Goal: Task Accomplishment & Management: Use online tool/utility

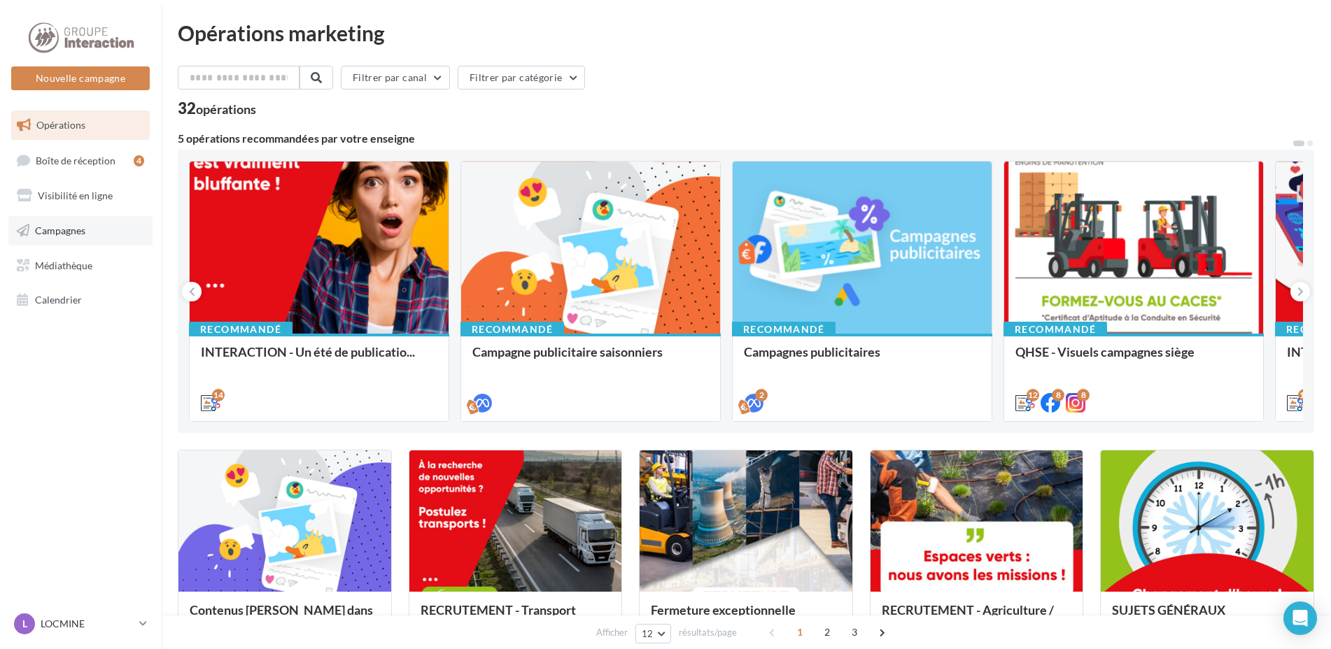
click at [87, 228] on link "Campagnes" at bounding box center [80, 230] width 144 height 29
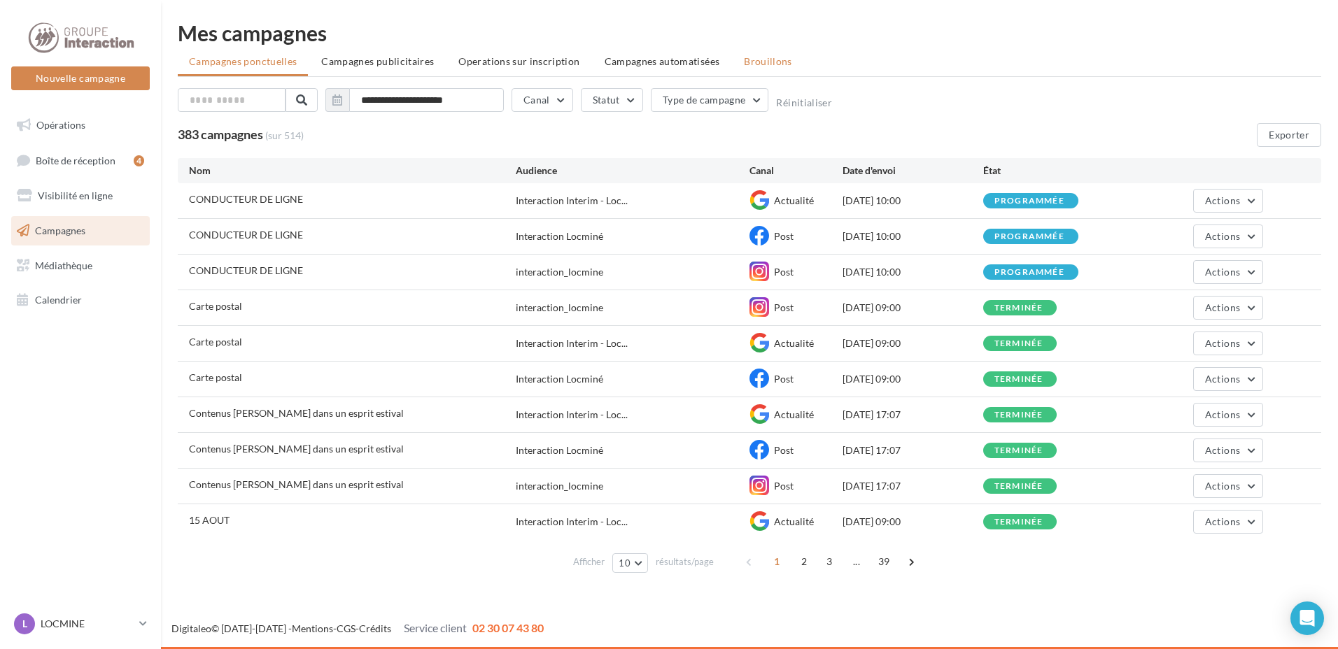
click at [757, 62] on span "Brouillons" at bounding box center [768, 61] width 48 height 12
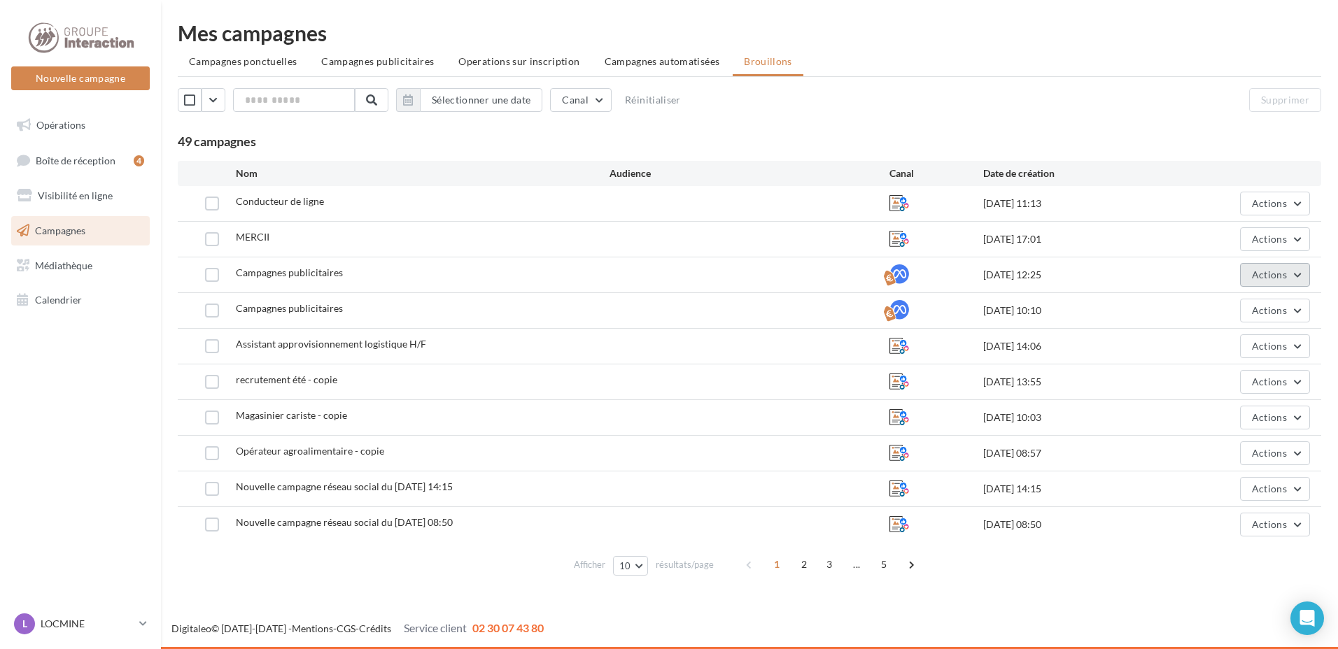
click at [1297, 279] on button "Actions" at bounding box center [1275, 275] width 70 height 24
click at [1101, 274] on div "14/08/2025 12:25" at bounding box center [1076, 275] width 187 height 14
click at [217, 269] on label at bounding box center [212, 275] width 14 height 14
click at [272, 271] on span "Campagnes publicitaires" at bounding box center [289, 273] width 107 height 12
click at [1054, 272] on div "[DATE] 12:25" at bounding box center [1076, 275] width 187 height 14
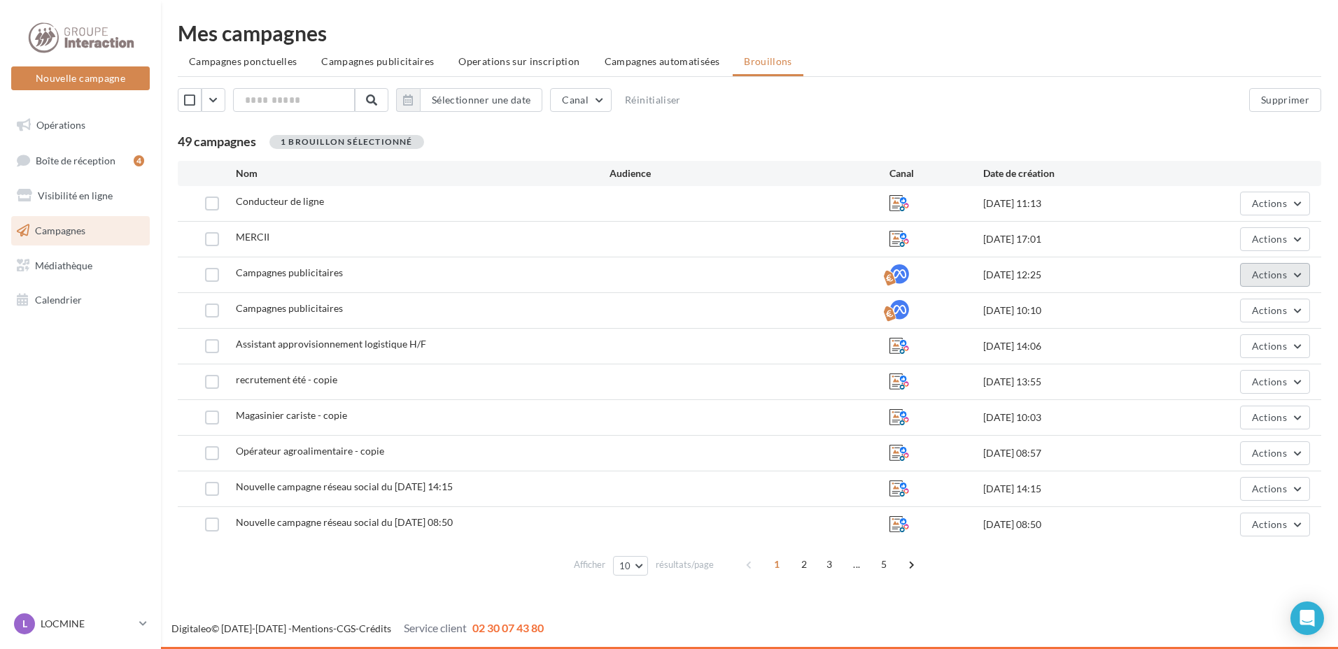
click at [1252, 274] on span "Actions" at bounding box center [1269, 275] width 35 height 12
click at [1226, 376] on button "Dupliquer" at bounding box center [1240, 381] width 140 height 36
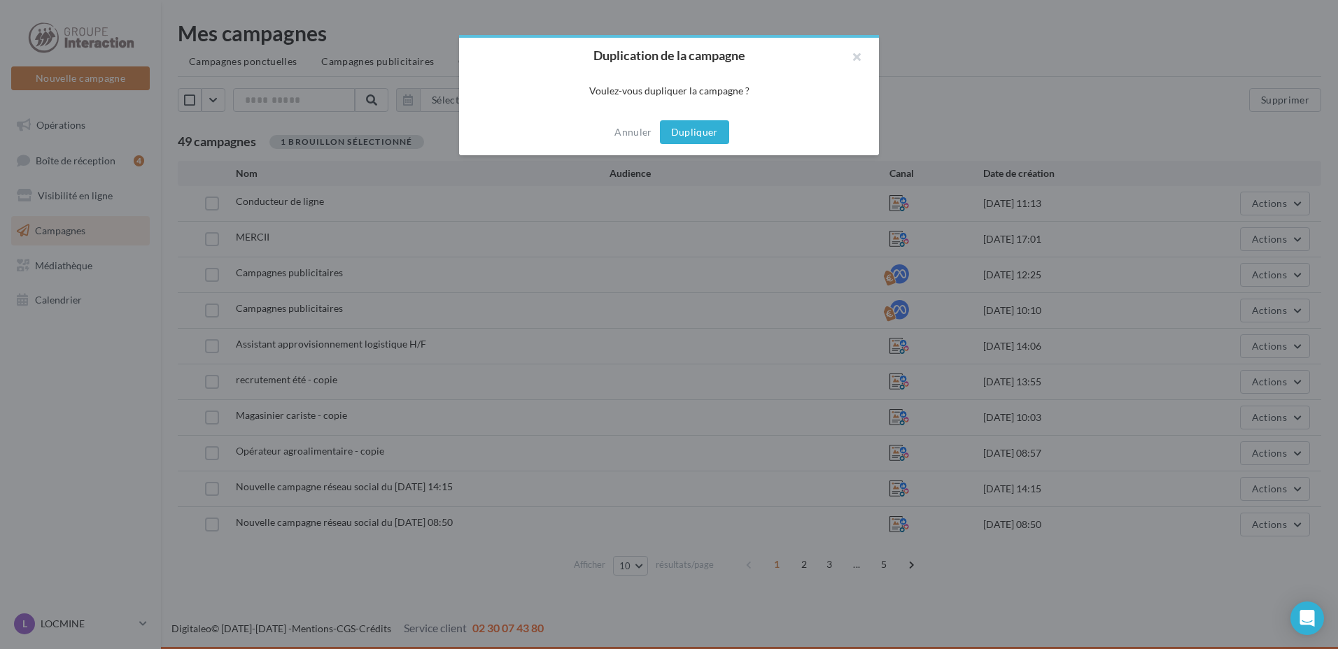
click at [699, 136] on button "Dupliquer" at bounding box center [694, 132] width 69 height 24
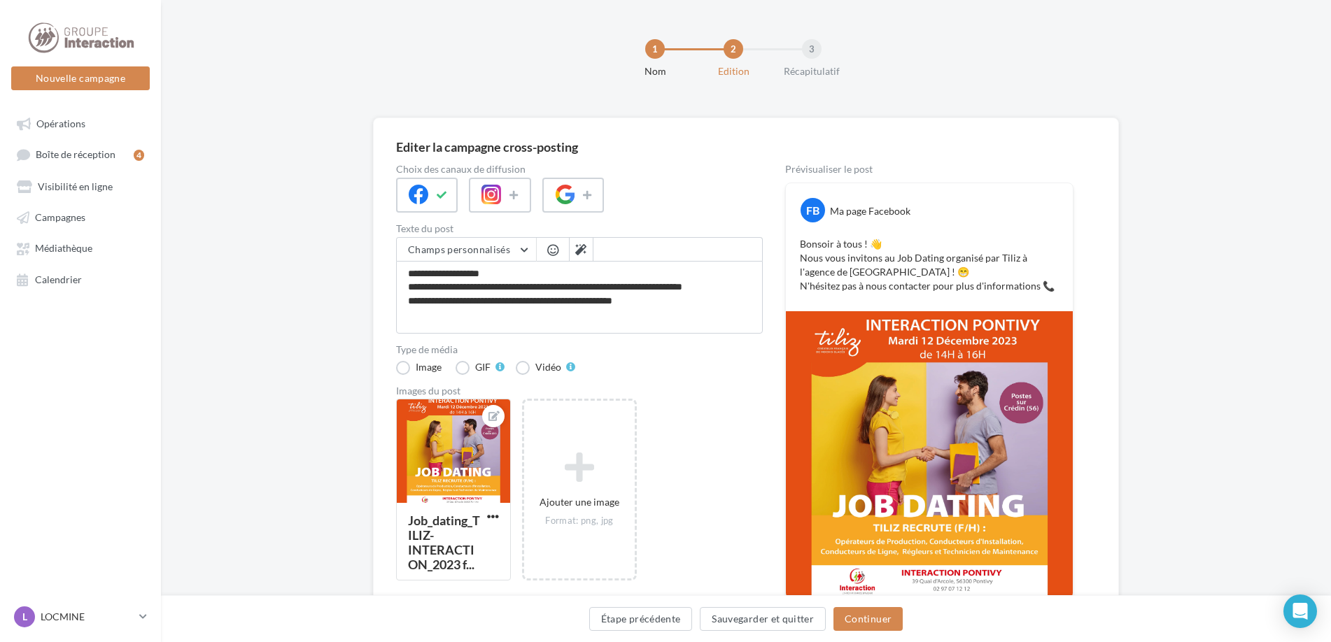
scroll to position [92, 0]
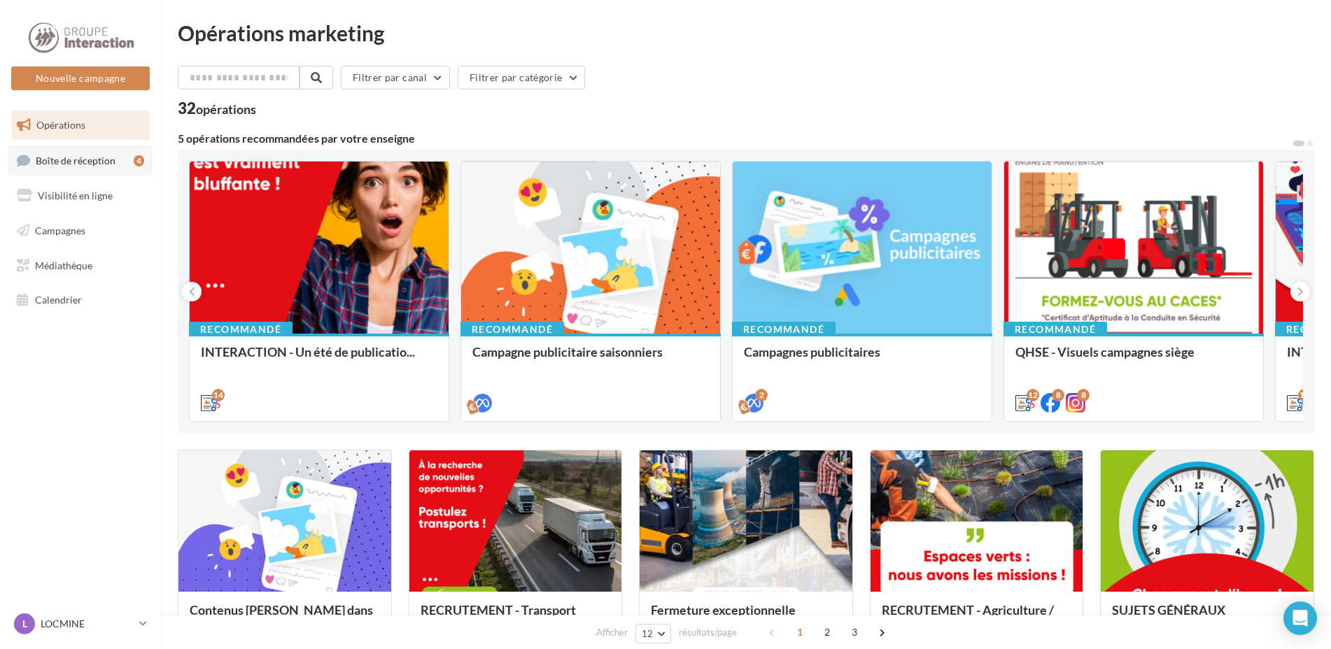
click at [99, 157] on span "Boîte de réception" at bounding box center [76, 160] width 80 height 12
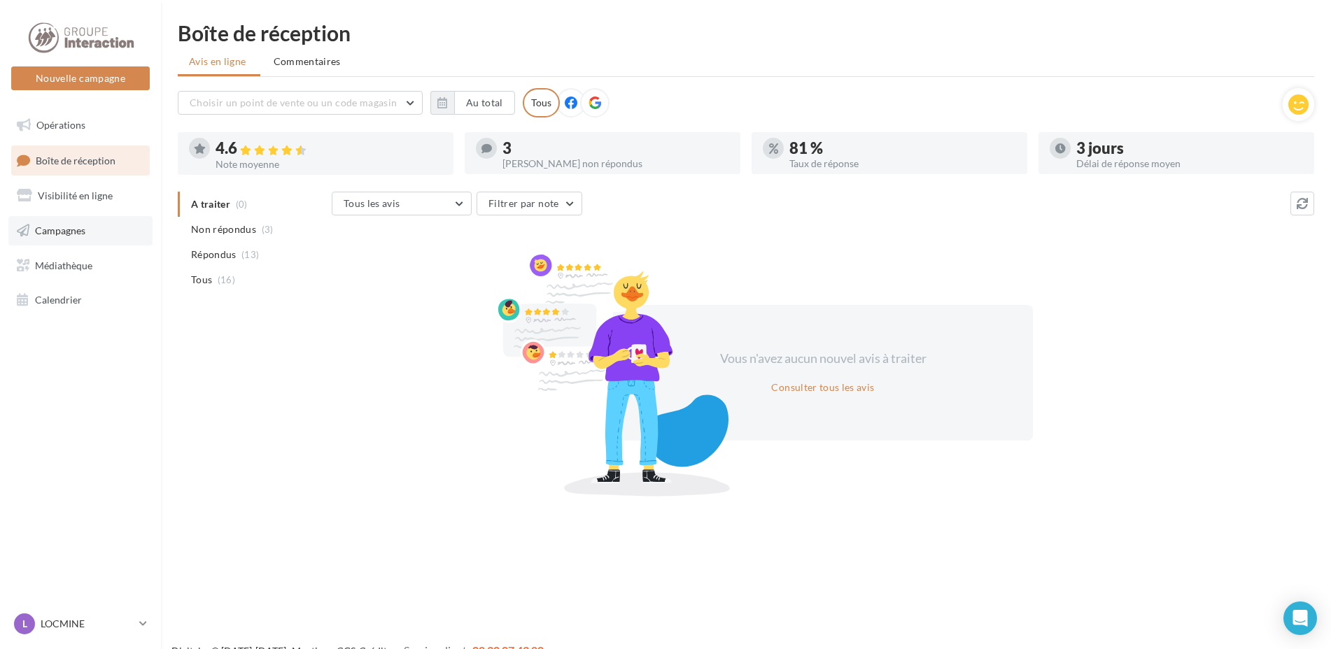
click at [99, 225] on link "Campagnes" at bounding box center [80, 230] width 144 height 29
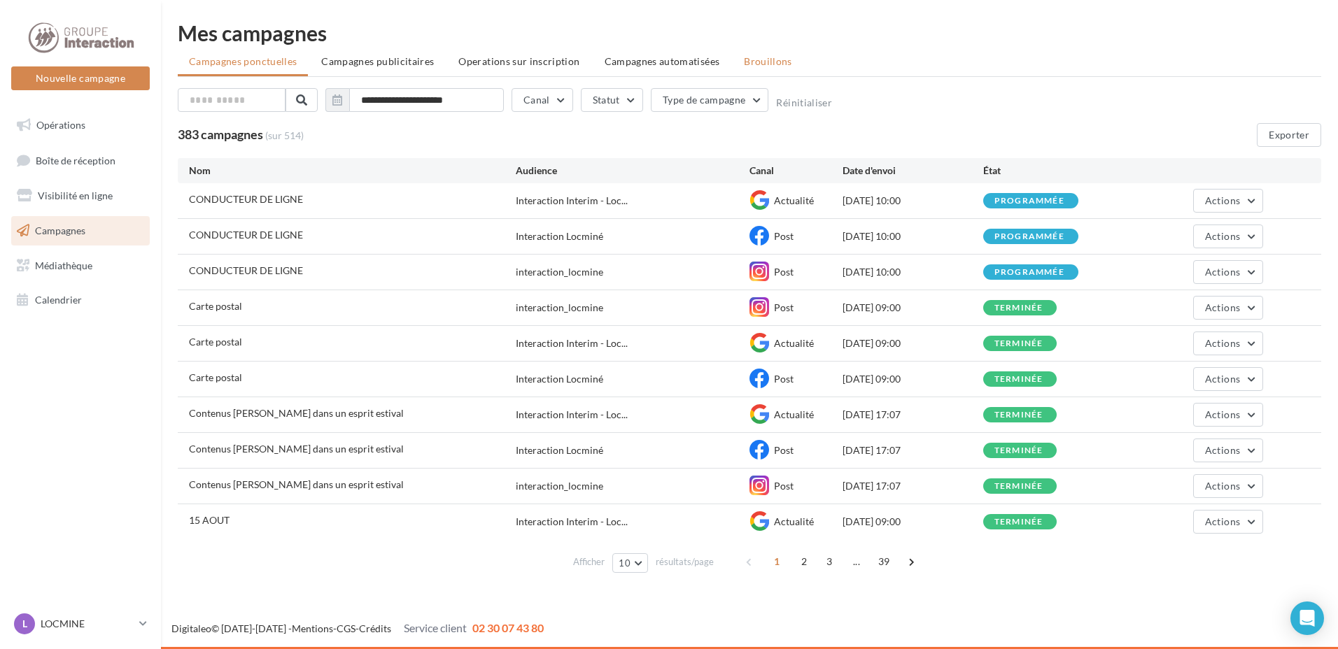
click at [759, 54] on li "Brouillons" at bounding box center [768, 61] width 71 height 25
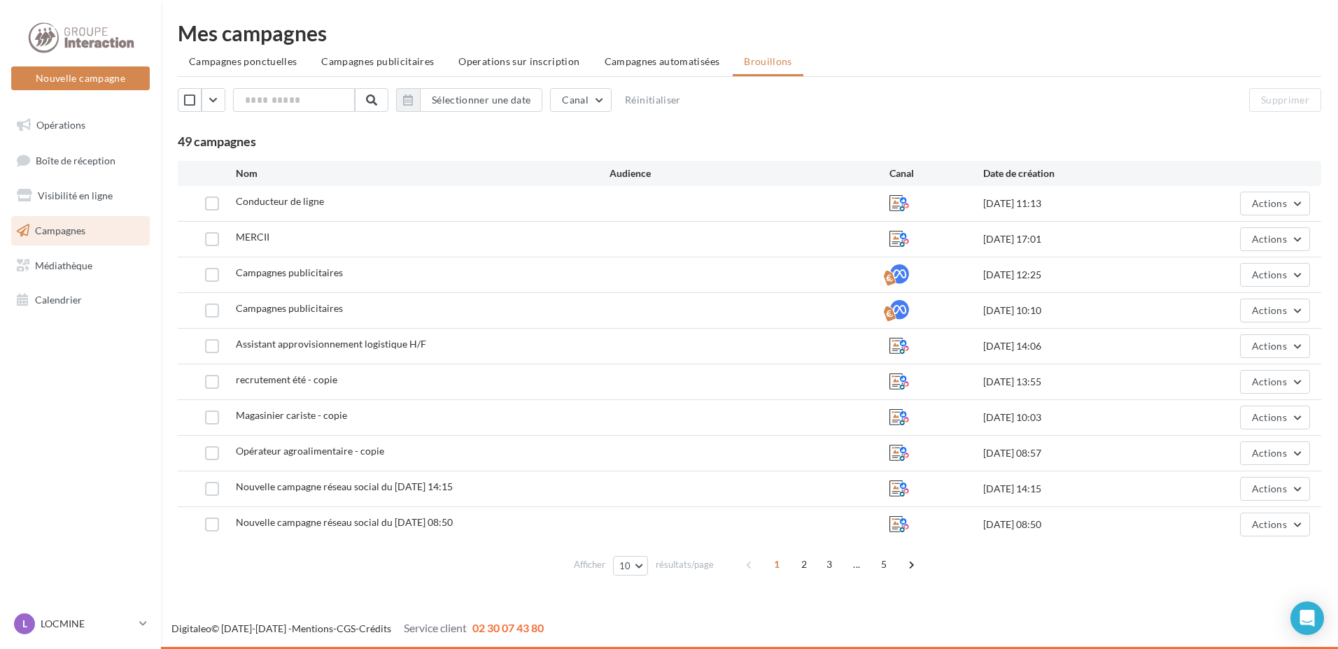
click at [893, 276] on icon at bounding box center [899, 275] width 20 height 20
click at [1262, 270] on span "Actions" at bounding box center [1269, 275] width 35 height 12
click at [1247, 347] on button "Renommer" at bounding box center [1240, 344] width 140 height 36
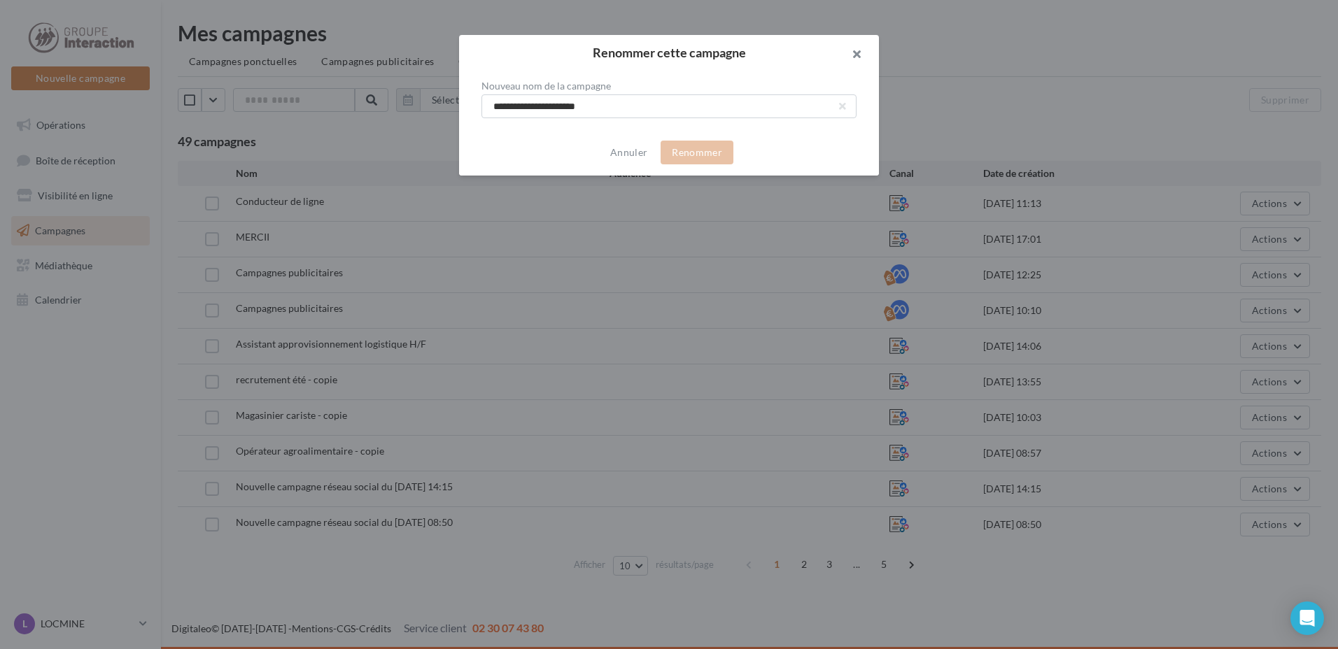
click at [854, 55] on button "button" at bounding box center [851, 56] width 56 height 42
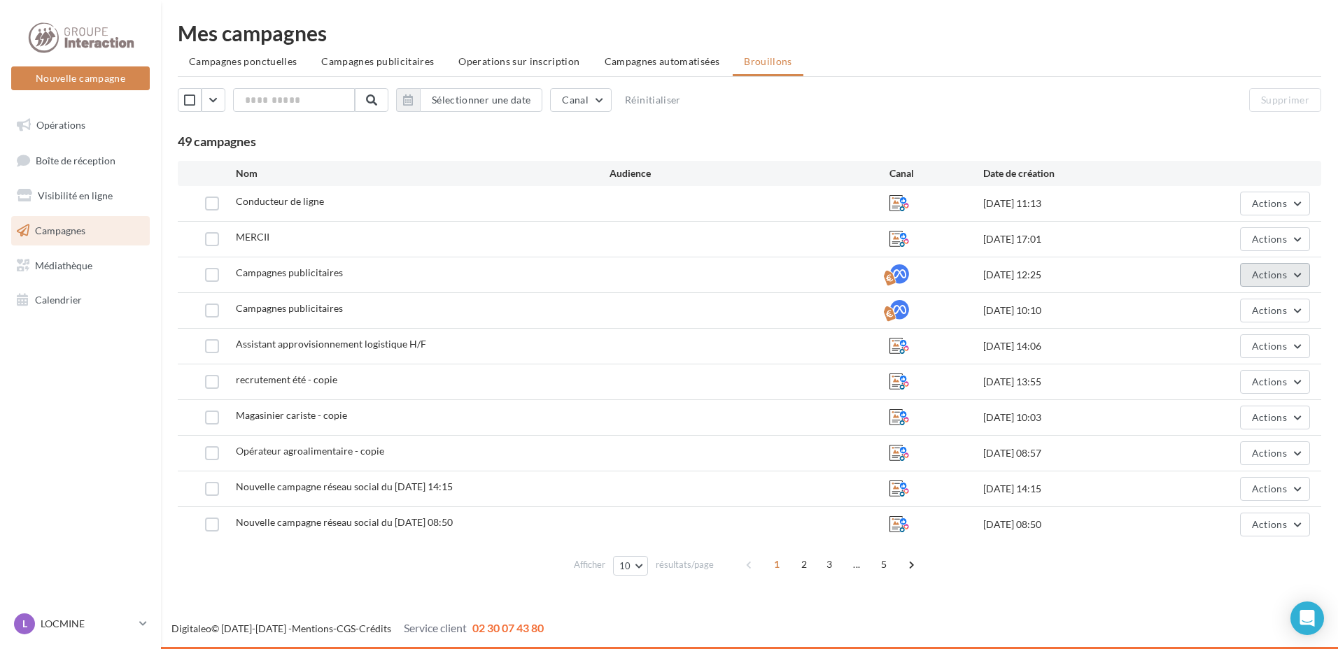
click at [1270, 270] on span "Actions" at bounding box center [1269, 275] width 35 height 12
click at [1237, 316] on button "Editer" at bounding box center [1240, 308] width 140 height 36
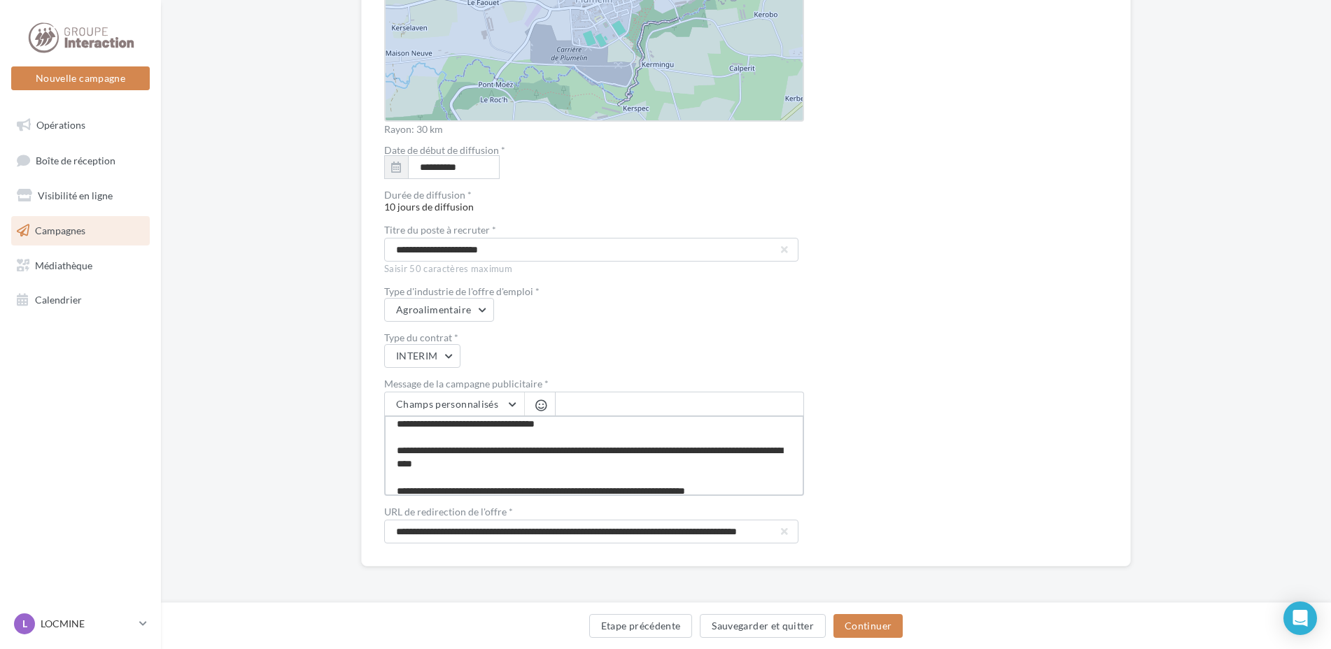
scroll to position [270, 0]
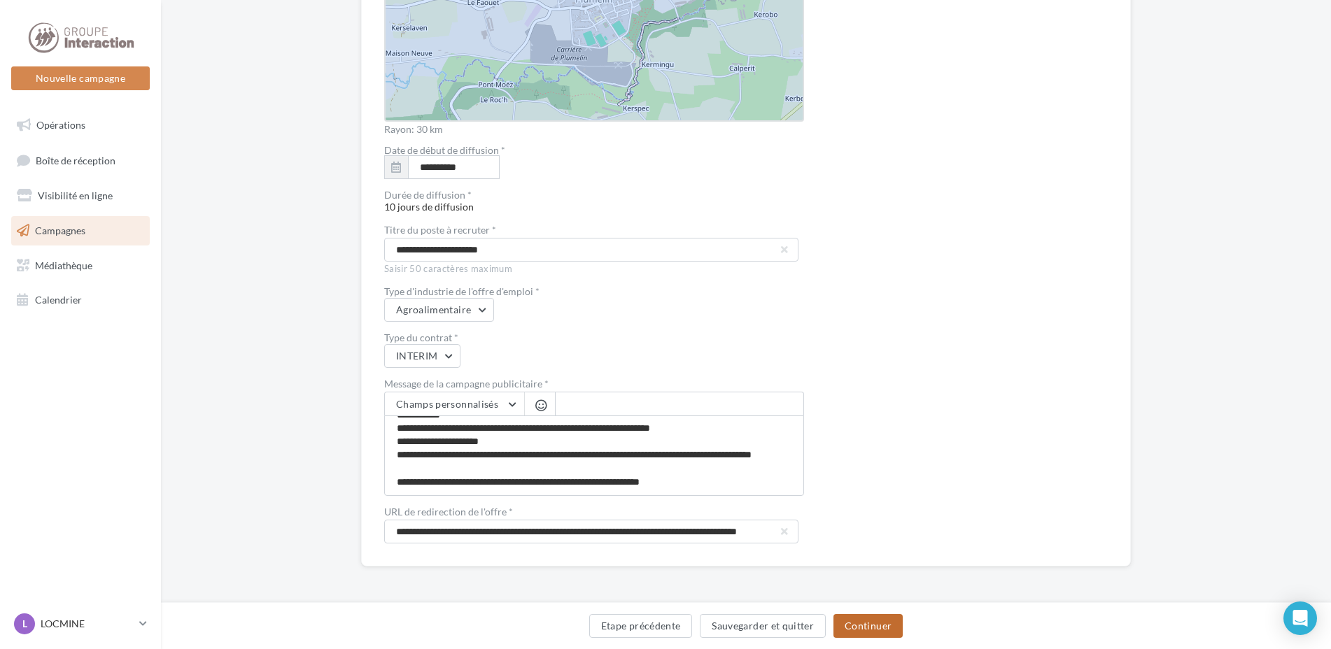
click at [870, 622] on button "Continuer" at bounding box center [867, 626] width 69 height 24
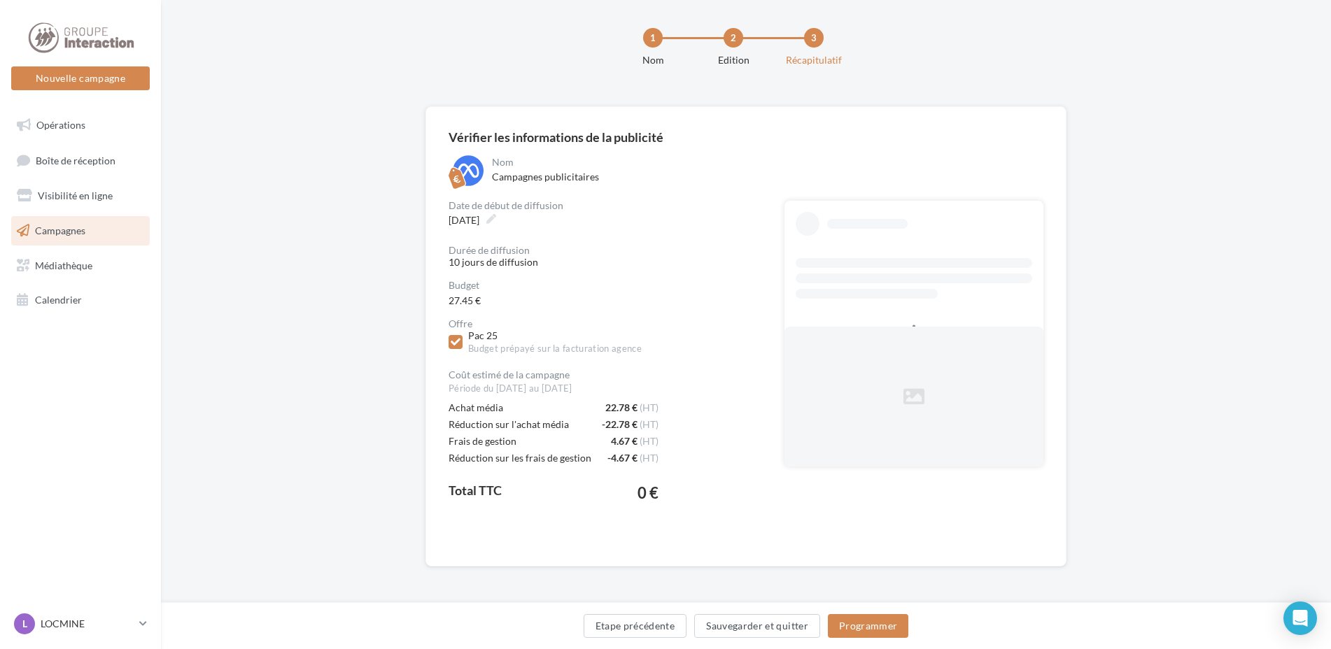
scroll to position [11, 0]
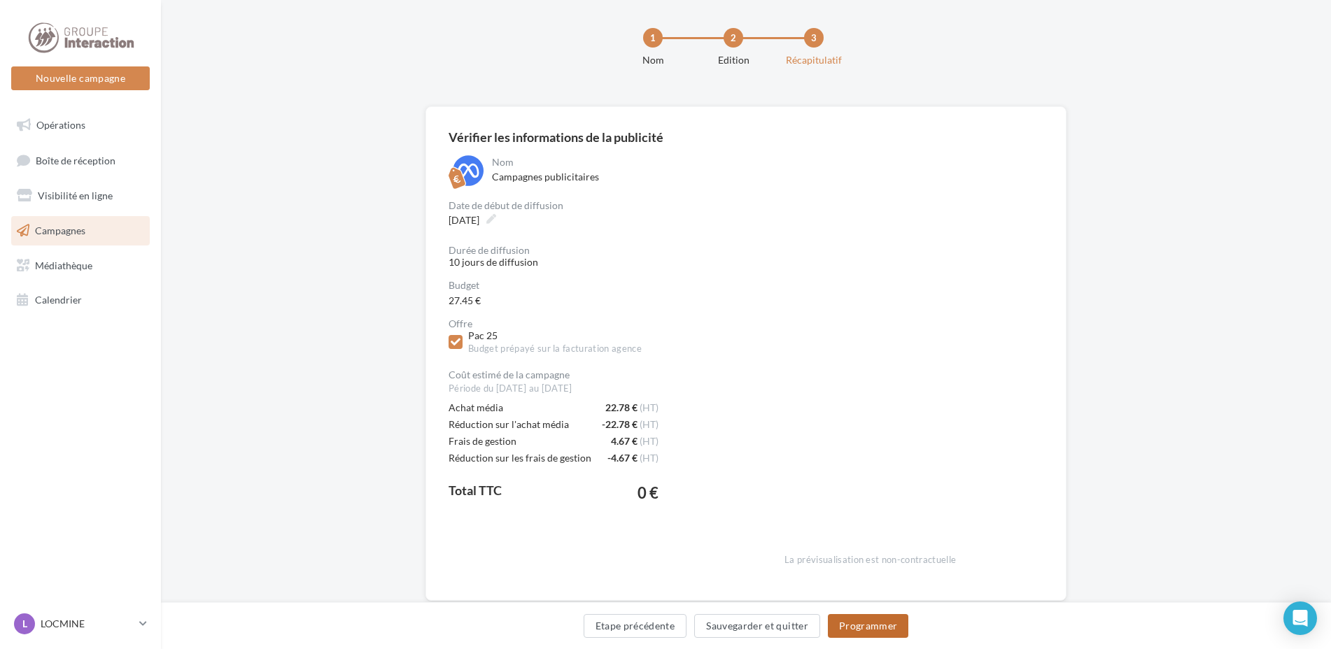
click at [862, 626] on button "Programmer" at bounding box center [868, 626] width 81 height 24
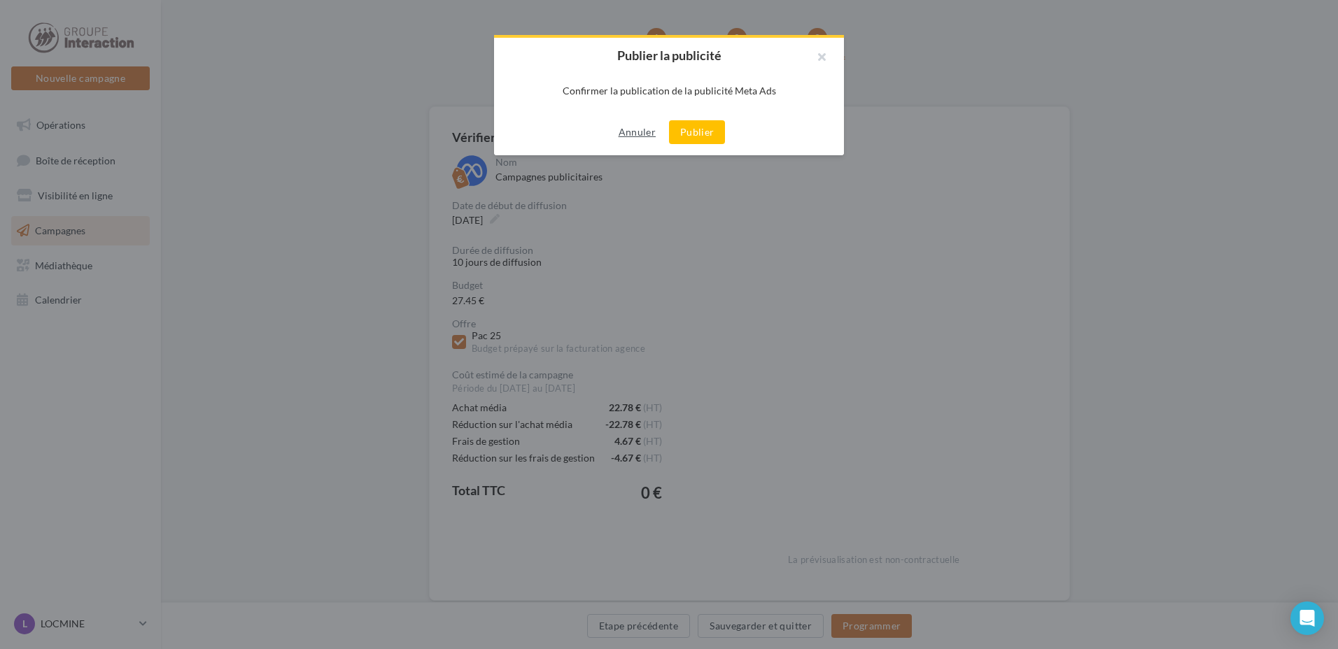
click at [634, 134] on button "Annuler" at bounding box center [637, 132] width 48 height 17
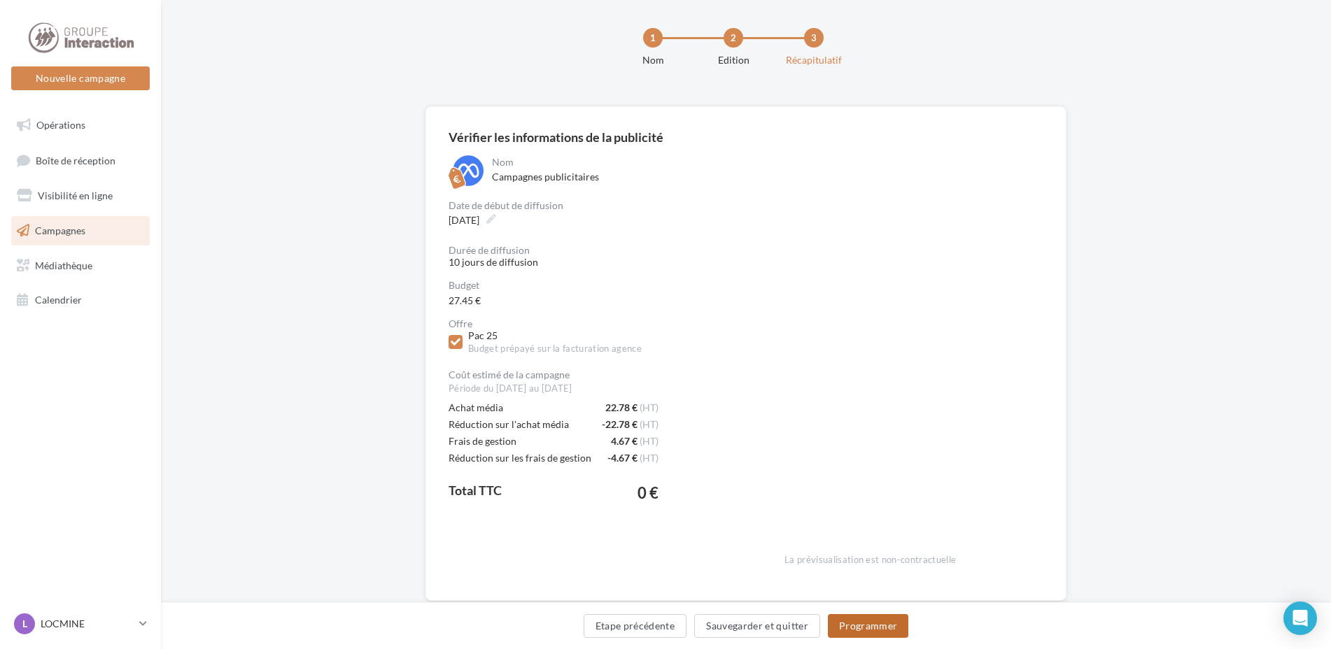
click at [857, 621] on button "Programmer" at bounding box center [868, 626] width 81 height 24
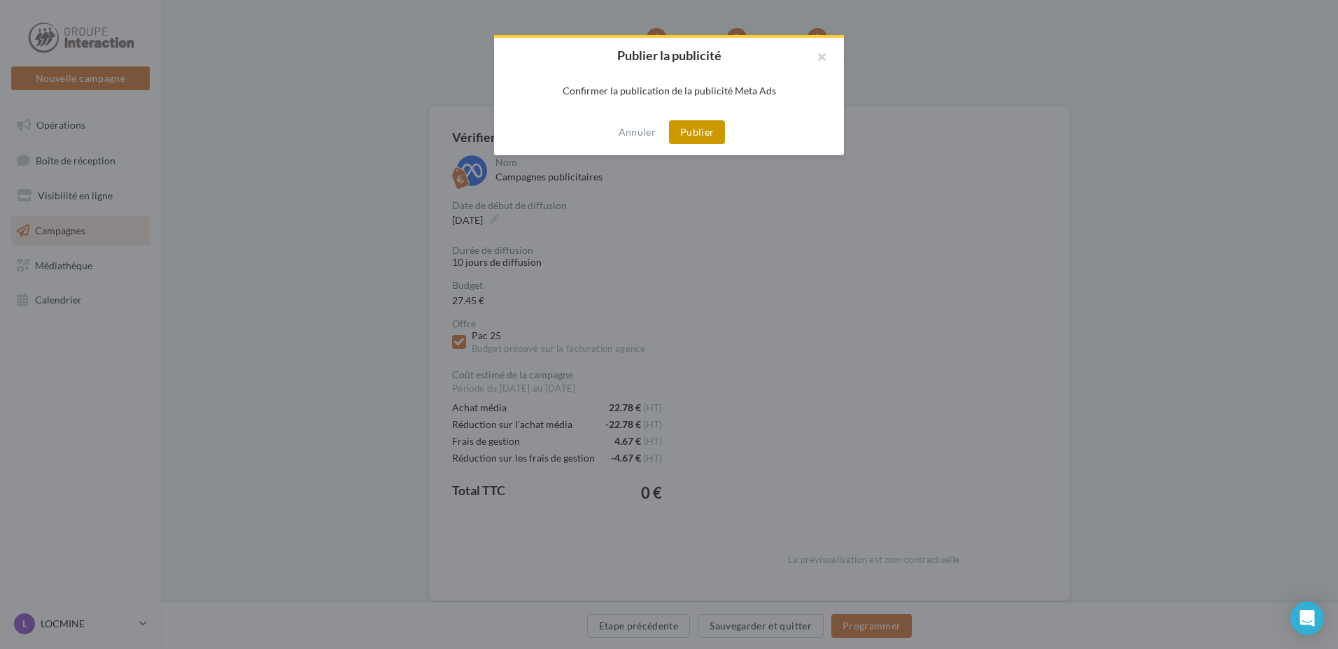
click at [705, 127] on button "Publier" at bounding box center [697, 132] width 56 height 24
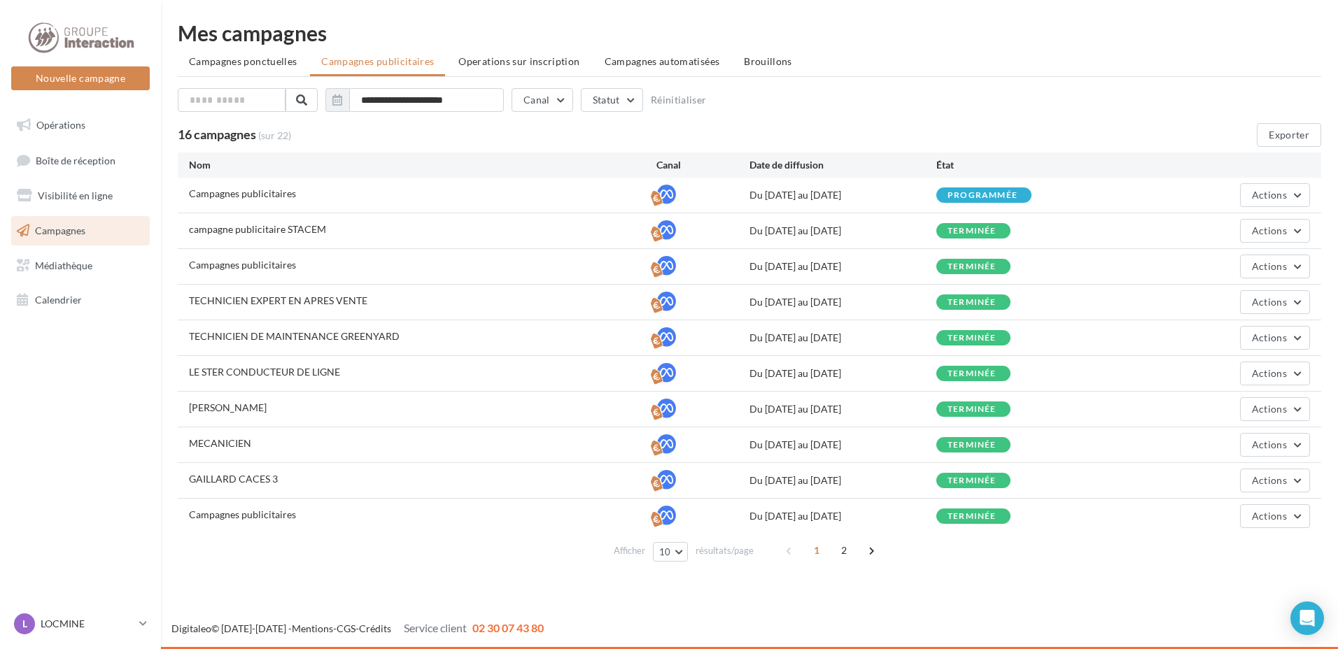
click at [791, 3] on div "**********" at bounding box center [749, 295] width 1177 height 590
click at [852, 554] on span "2" at bounding box center [844, 551] width 22 height 22
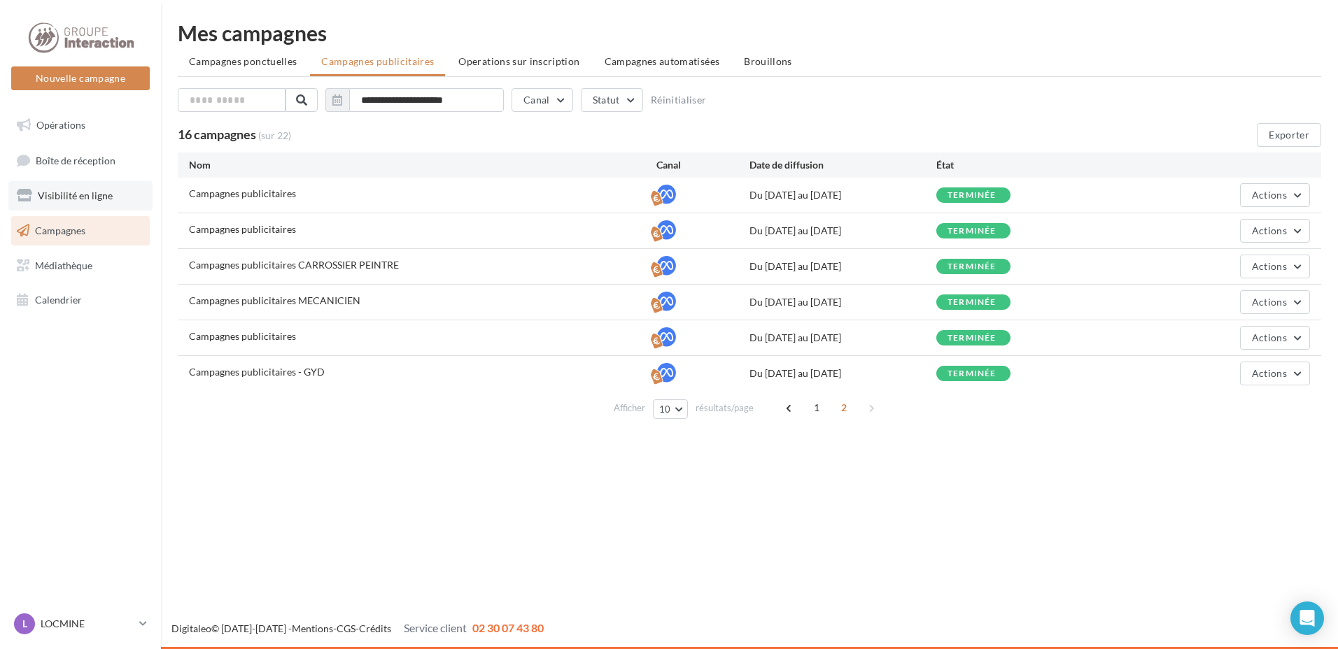
click at [87, 200] on span "Visibilité en ligne" at bounding box center [75, 196] width 75 height 12
